Goal: Task Accomplishment & Management: Manage account settings

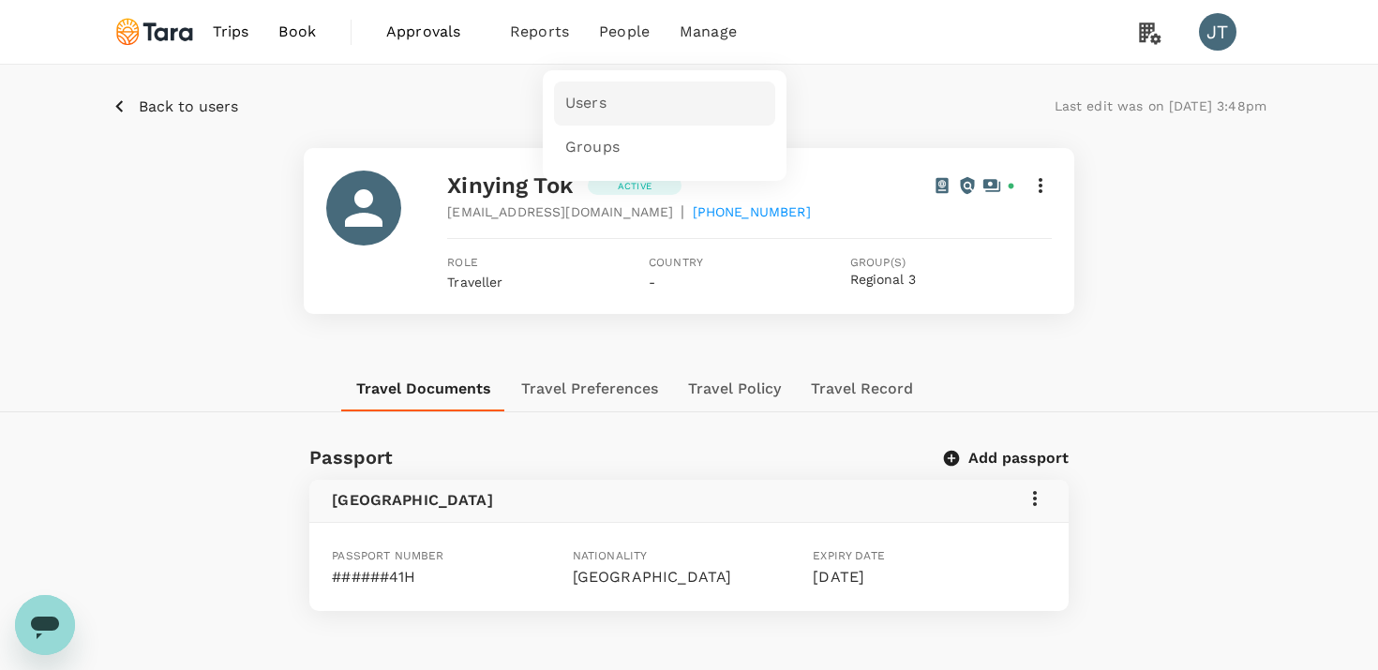
click at [599, 91] on link "Users" at bounding box center [664, 104] width 221 height 44
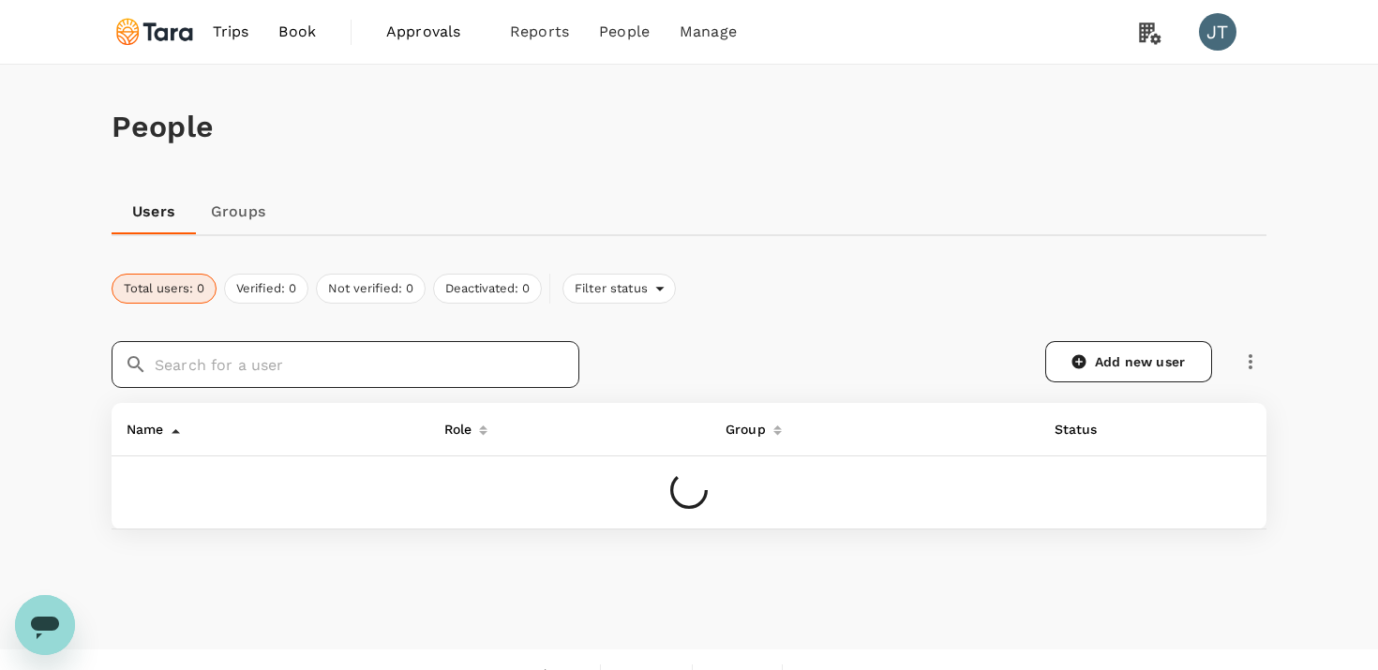
click at [292, 367] on input "text" at bounding box center [367, 364] width 425 height 47
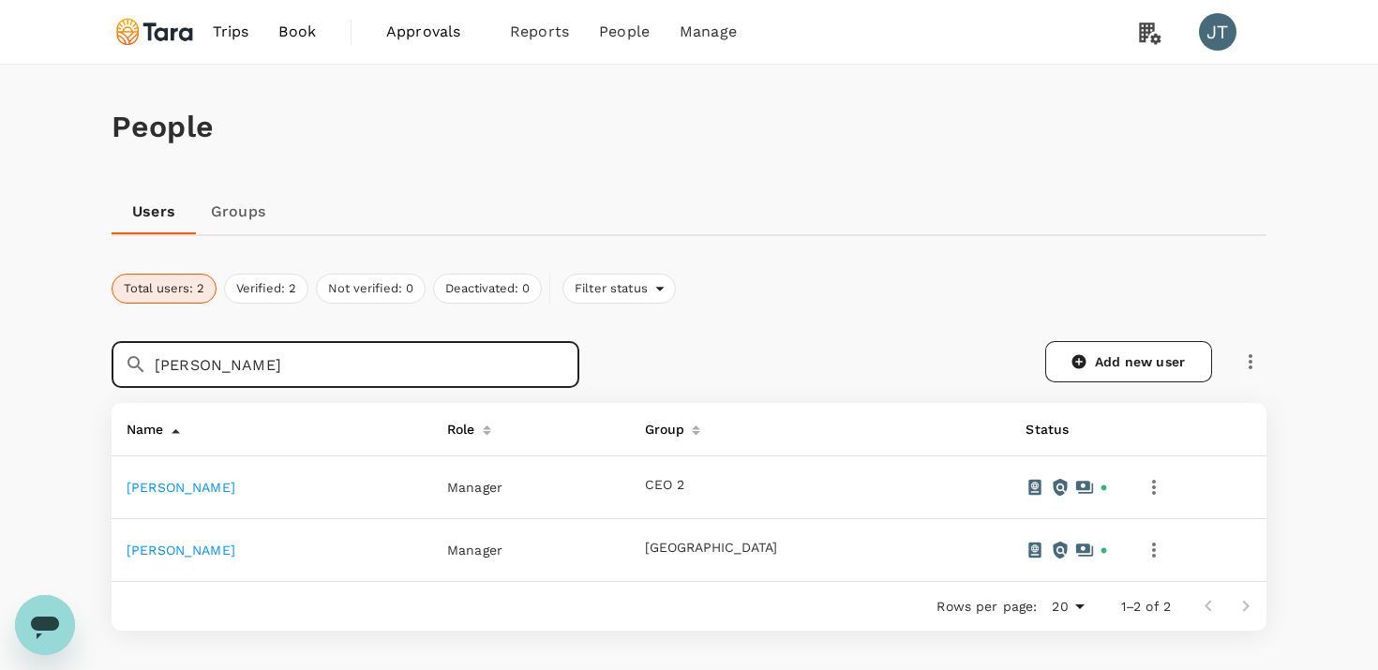
type input "[PERSON_NAME]"
click at [196, 492] on link "[PERSON_NAME]" at bounding box center [181, 487] width 109 height 15
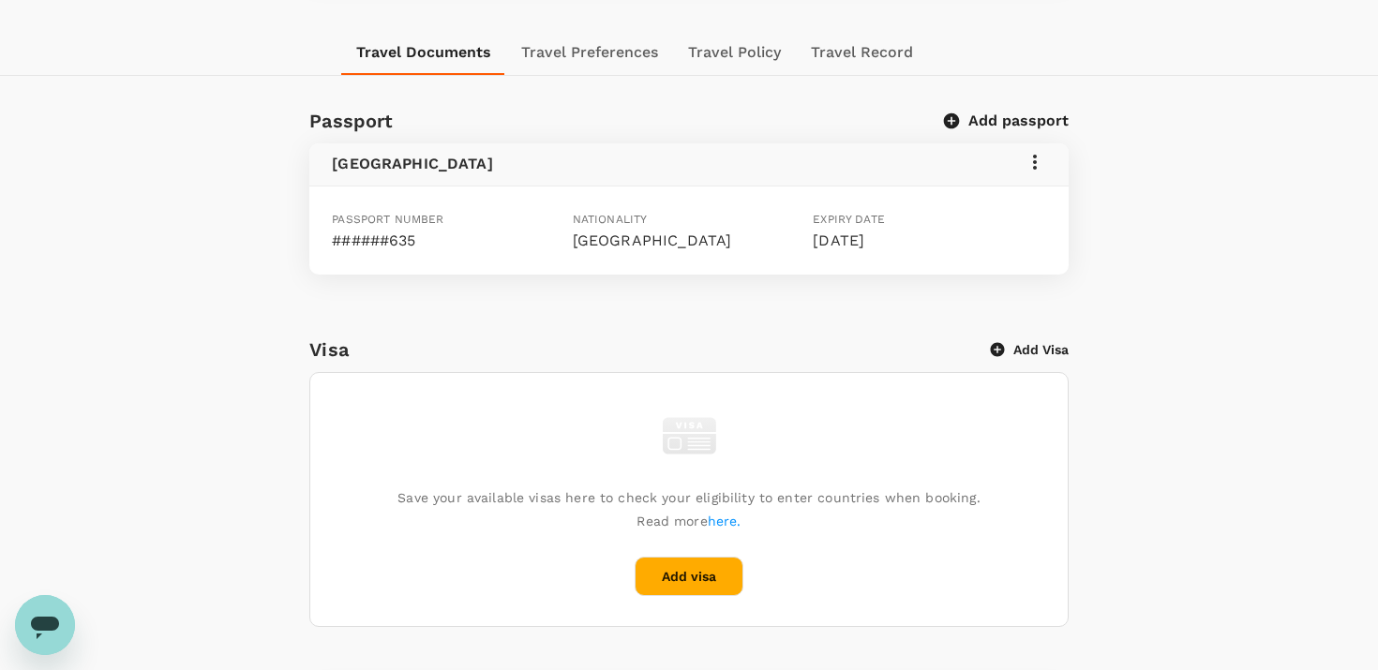
scroll to position [336, 0]
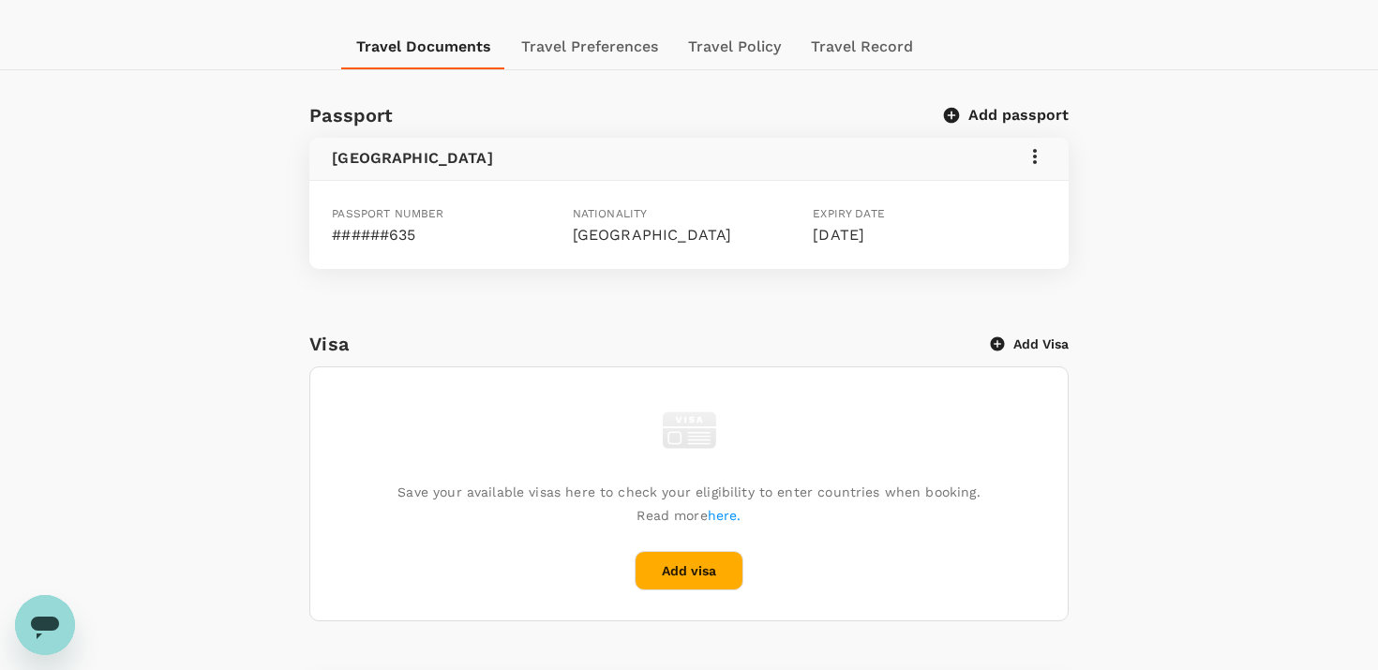
click at [1037, 161] on icon at bounding box center [1035, 156] width 22 height 22
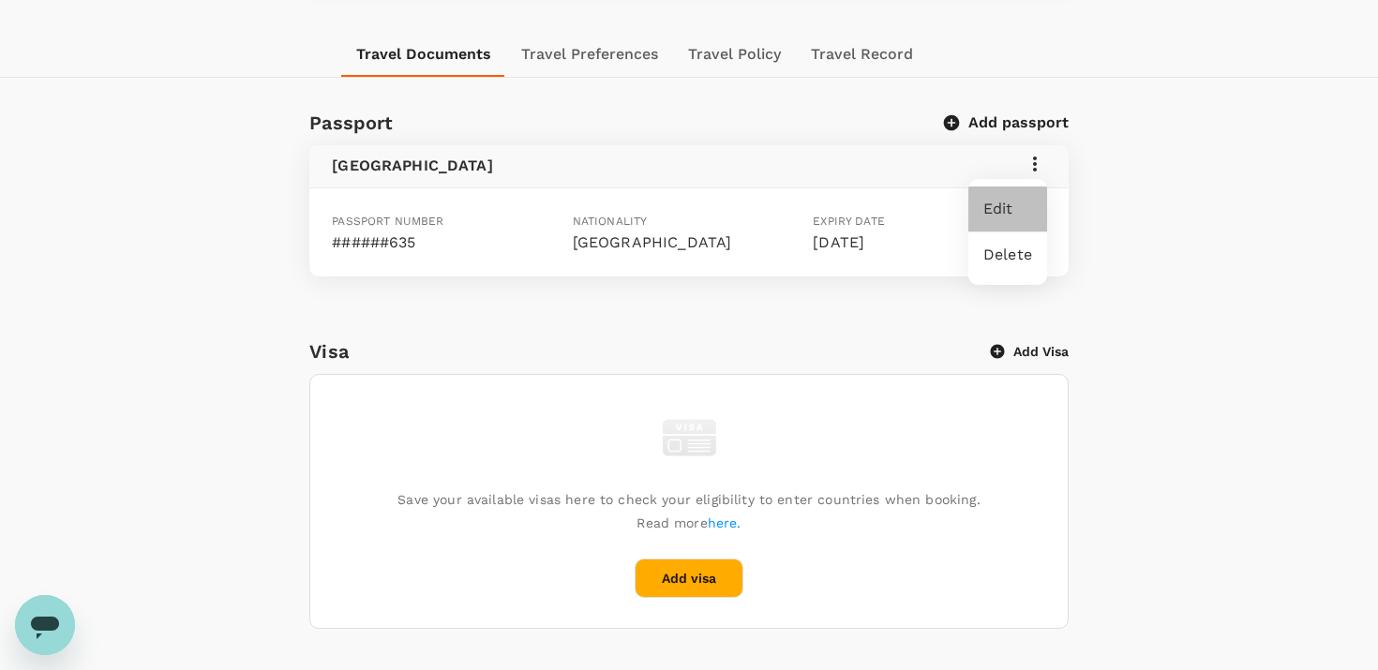
click at [1012, 209] on span "Edit" at bounding box center [1007, 209] width 49 height 22
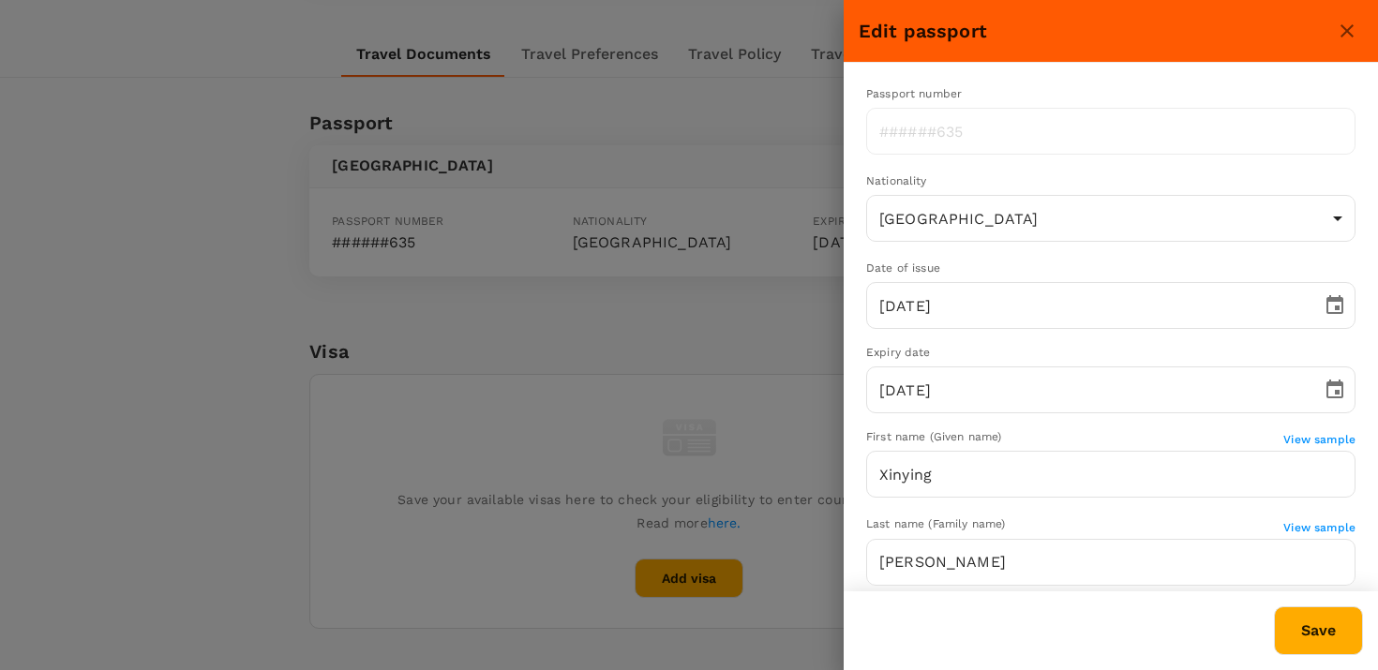
type input "US"
type input "[PERSON_NAME]"
type input "Ching"
type input "[DATE]"
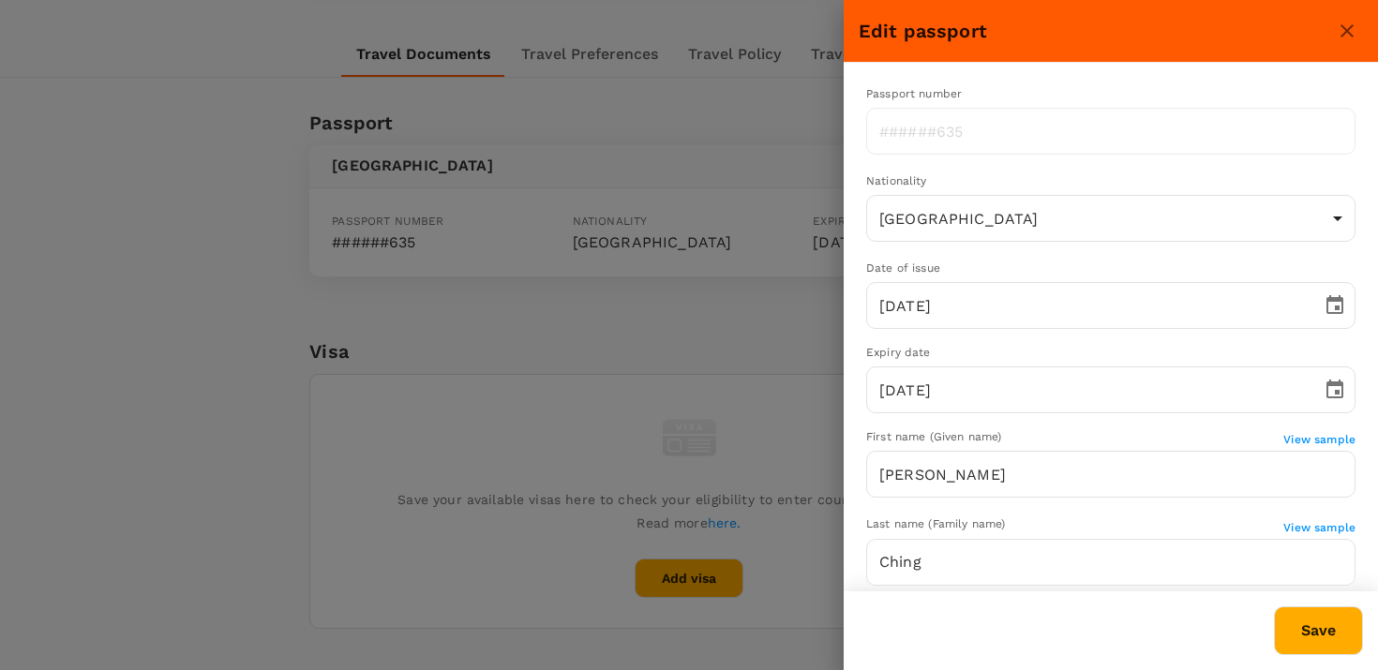
type input "[DATE]"
click at [1351, 22] on icon "close" at bounding box center [1347, 31] width 22 height 22
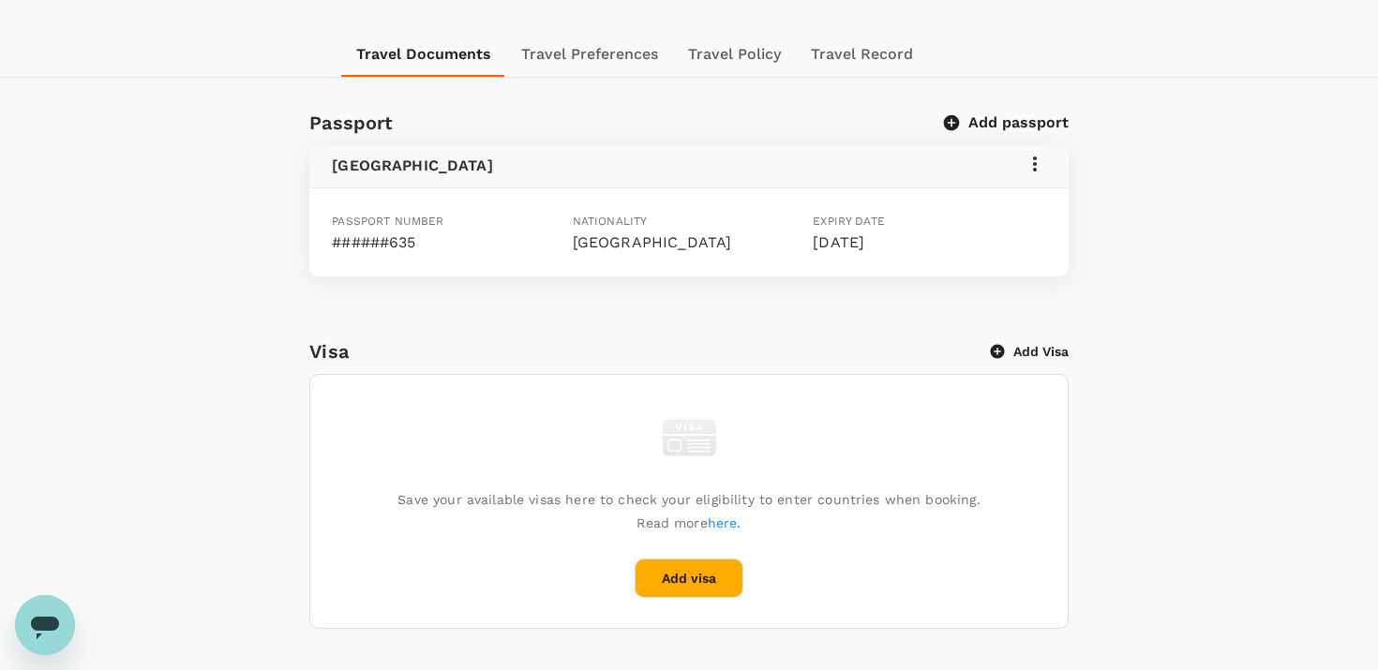
click at [370, 252] on div "Passport number ######635 Nationality [DEMOGRAPHIC_DATA] Expiry date [DATE]" at bounding box center [688, 232] width 758 height 88
click at [1199, 152] on div "Passport Add passport [GEOGRAPHIC_DATA] Passport number ######635 Nationality […" at bounding box center [689, 616] width 1378 height 1016
